Goal: Information Seeking & Learning: Understand process/instructions

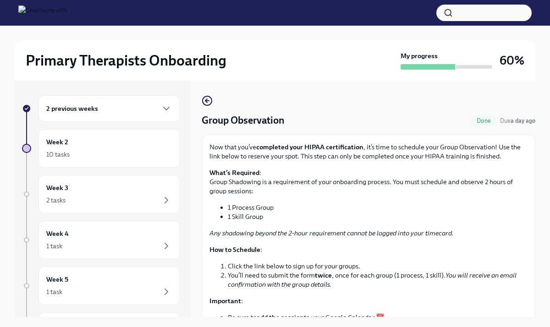
click at [213, 102] on div "Group Observation Done Due a day ago Now that you’ve completed your HIPAA certi…" at bounding box center [369, 263] width 334 height 337
click at [209, 101] on icon "button" at bounding box center [207, 101] width 4 height 0
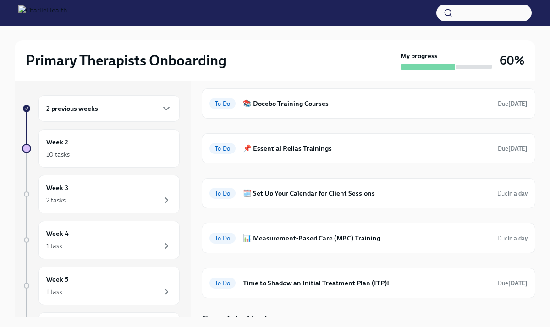
scroll to position [44, 0]
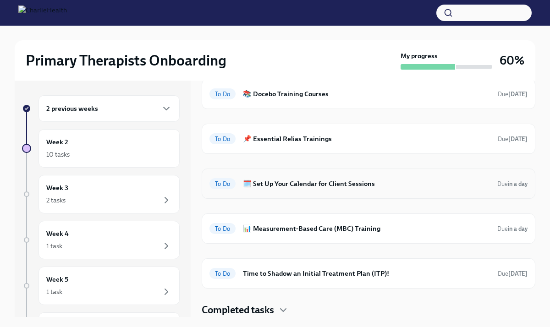
click at [271, 183] on h6 "🗓️ Set Up Your Calendar for Client Sessions" at bounding box center [366, 184] width 247 height 10
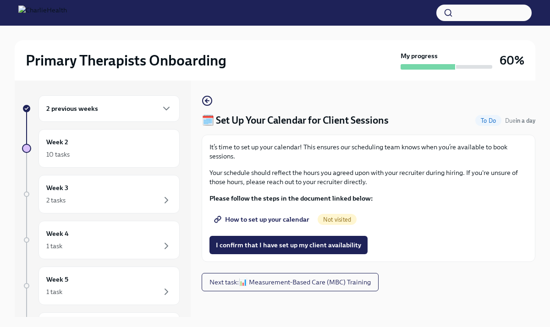
click at [266, 216] on span "How to set up your calendar" at bounding box center [263, 219] width 94 height 9
click at [278, 246] on span "I confirm that I have set up my client availability" at bounding box center [288, 245] width 145 height 9
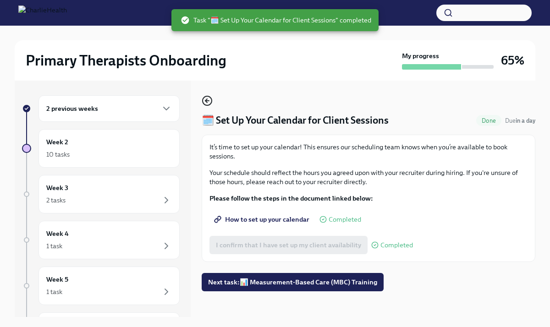
click at [209, 98] on icon "button" at bounding box center [207, 100] width 11 height 11
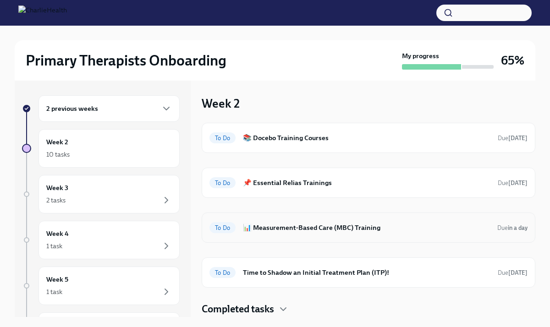
click at [289, 231] on h6 "📊 Measurement-Based Care (MBC) Training" at bounding box center [366, 228] width 247 height 10
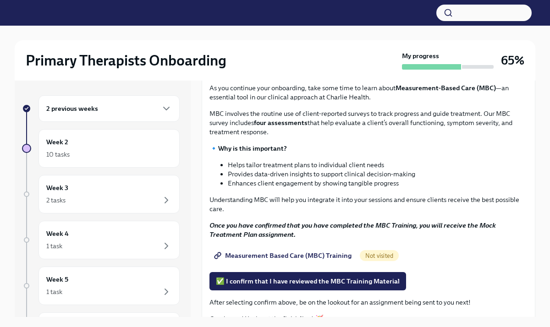
scroll to position [61, 0]
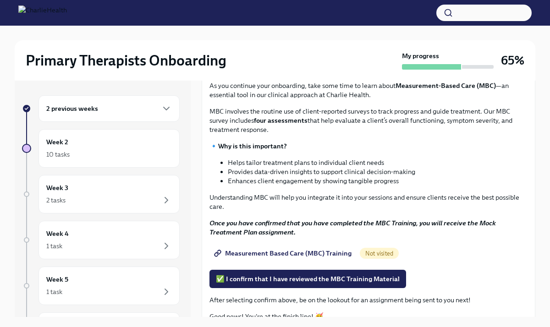
click at [296, 254] on span "Measurement Based Care (MBC) Training" at bounding box center [284, 253] width 136 height 9
